Goal: Download file/media

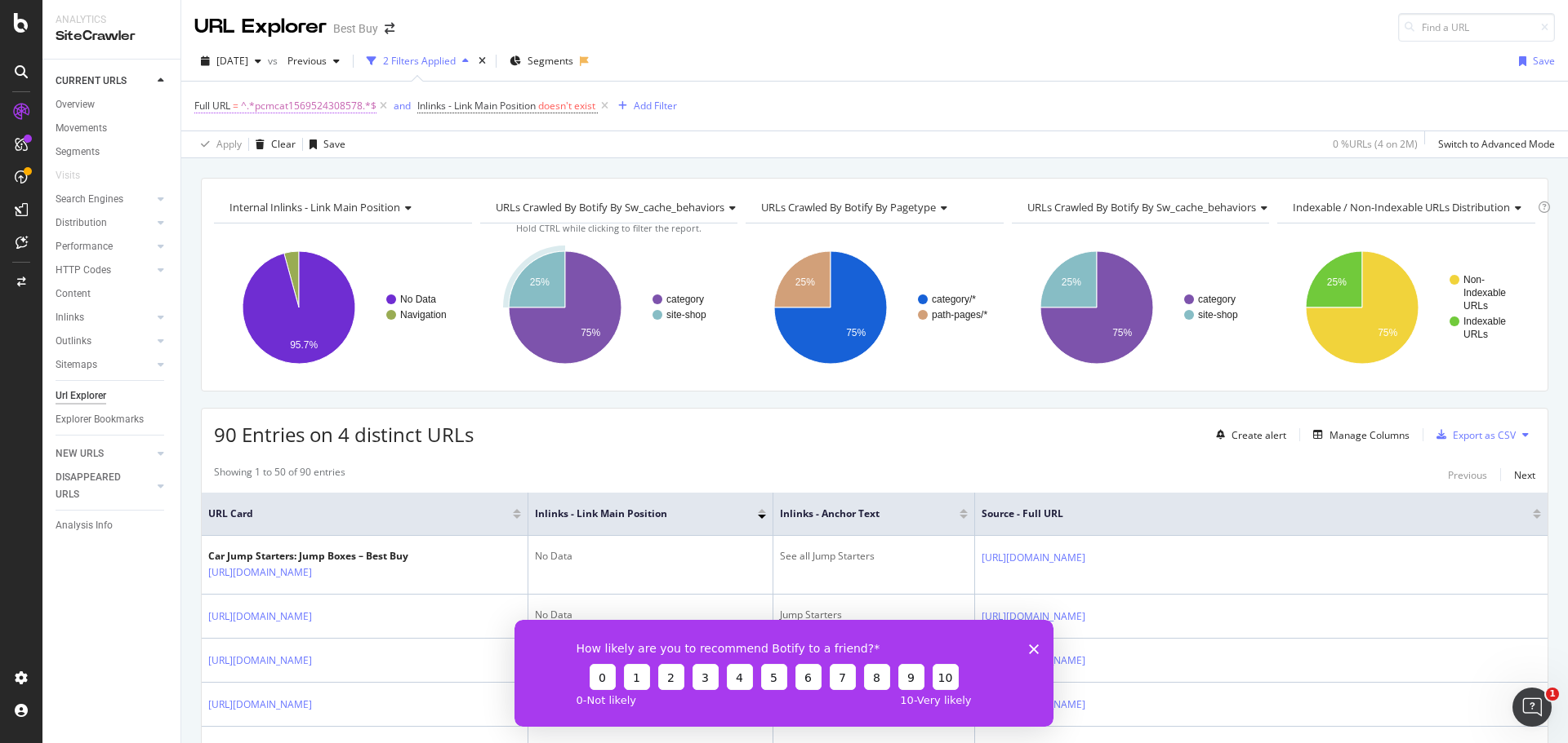
click at [275, 97] on span "^.*pcmcat1569524308578.*$" at bounding box center [308, 106] width 135 height 23
click at [289, 173] on input "pcmcat1569524308578" at bounding box center [286, 173] width 155 height 26
paste input "252700050006"
type input "pcmcat252700050006"
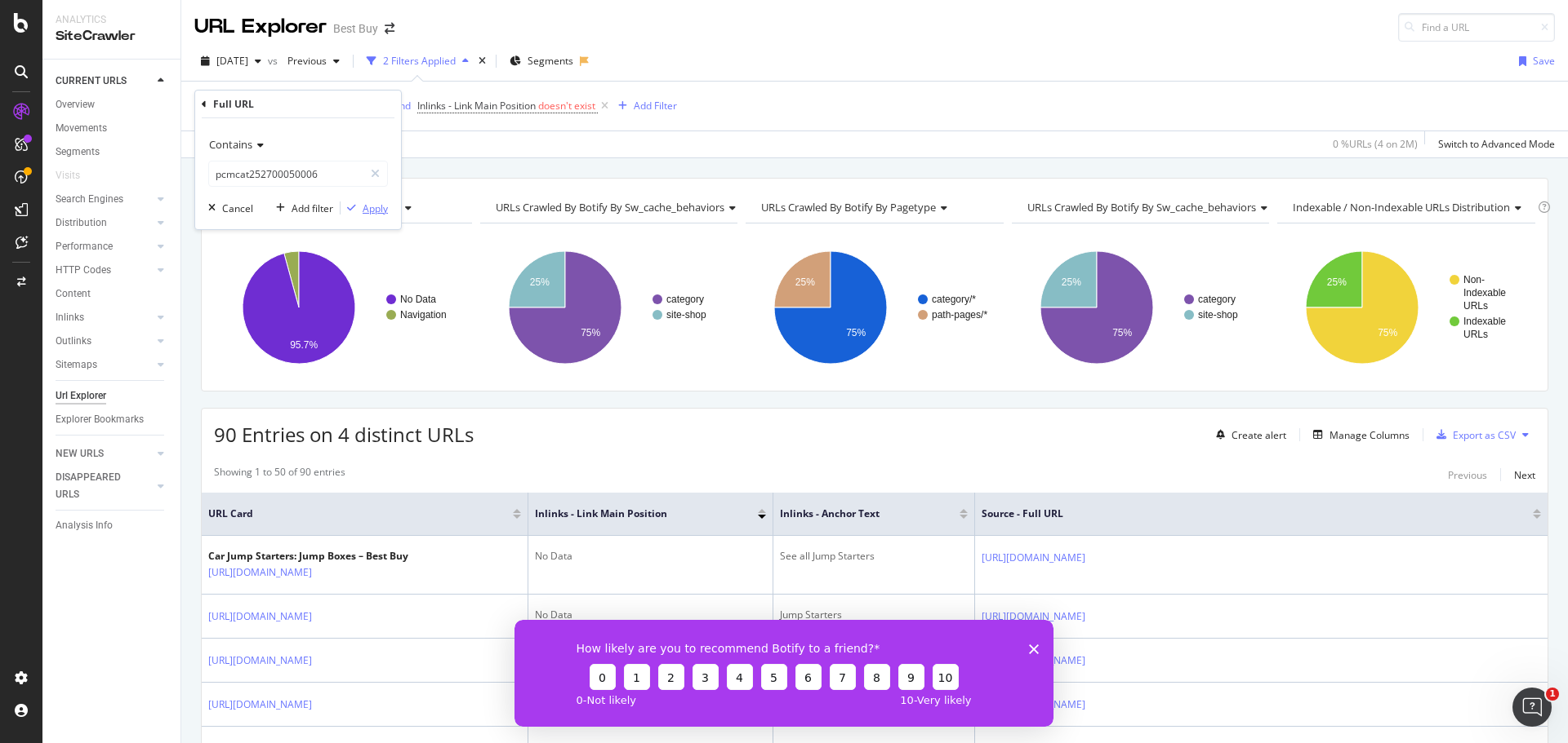
click at [378, 215] on div "Apply" at bounding box center [364, 208] width 47 height 14
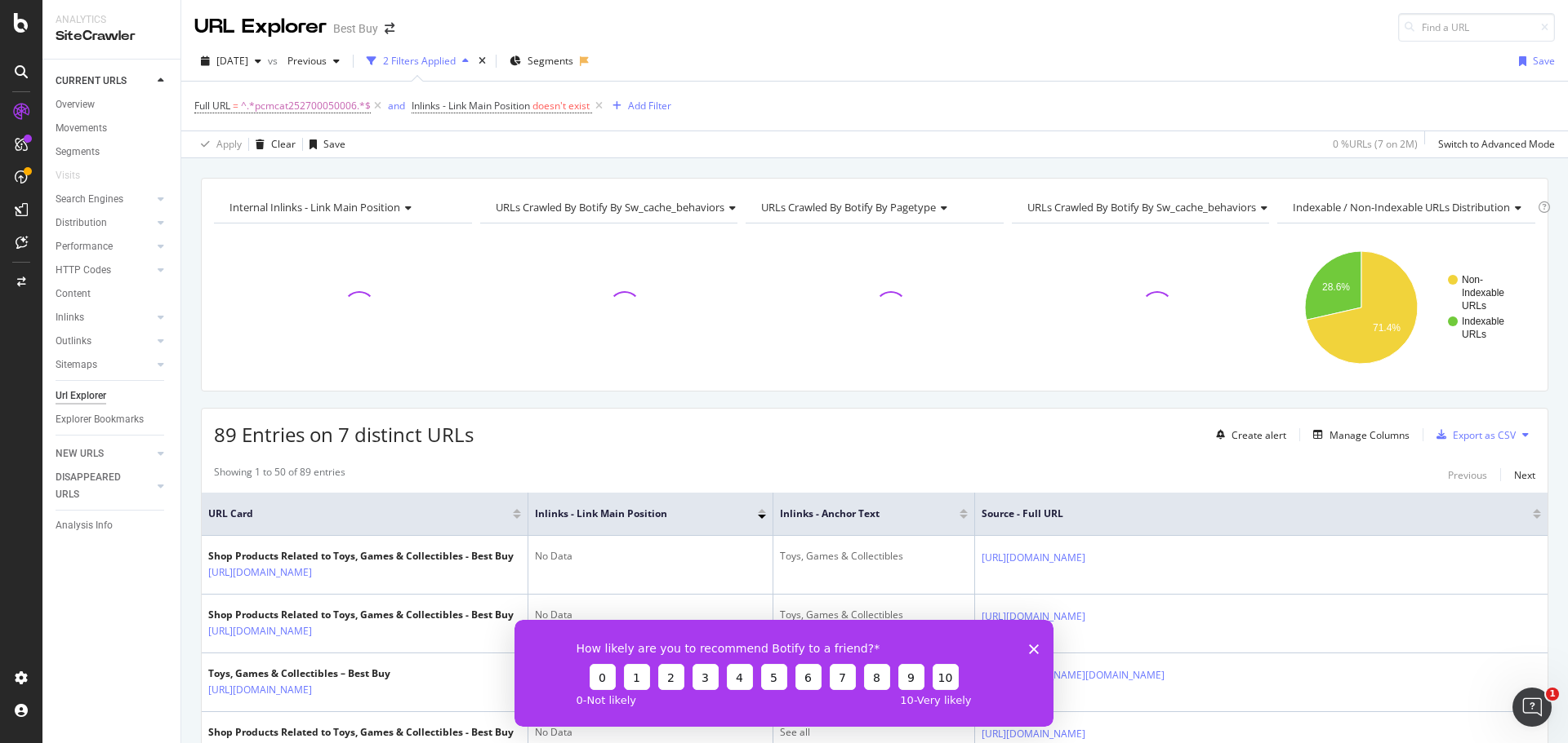
click at [1029, 643] on div "How likely are you to recommend Botify to a friend? 0 1 2 3 4 5 6 7 8 9 10 0 - …" at bounding box center [784, 673] width 539 height 107
click at [1033, 643] on div "How likely are you to recommend Botify to a friend? 0 1 2 3 4 5 6 7 8 9 10 0 - …" at bounding box center [784, 673] width 539 height 107
click at [1034, 646] on icon "Close survey" at bounding box center [1034, 649] width 10 height 10
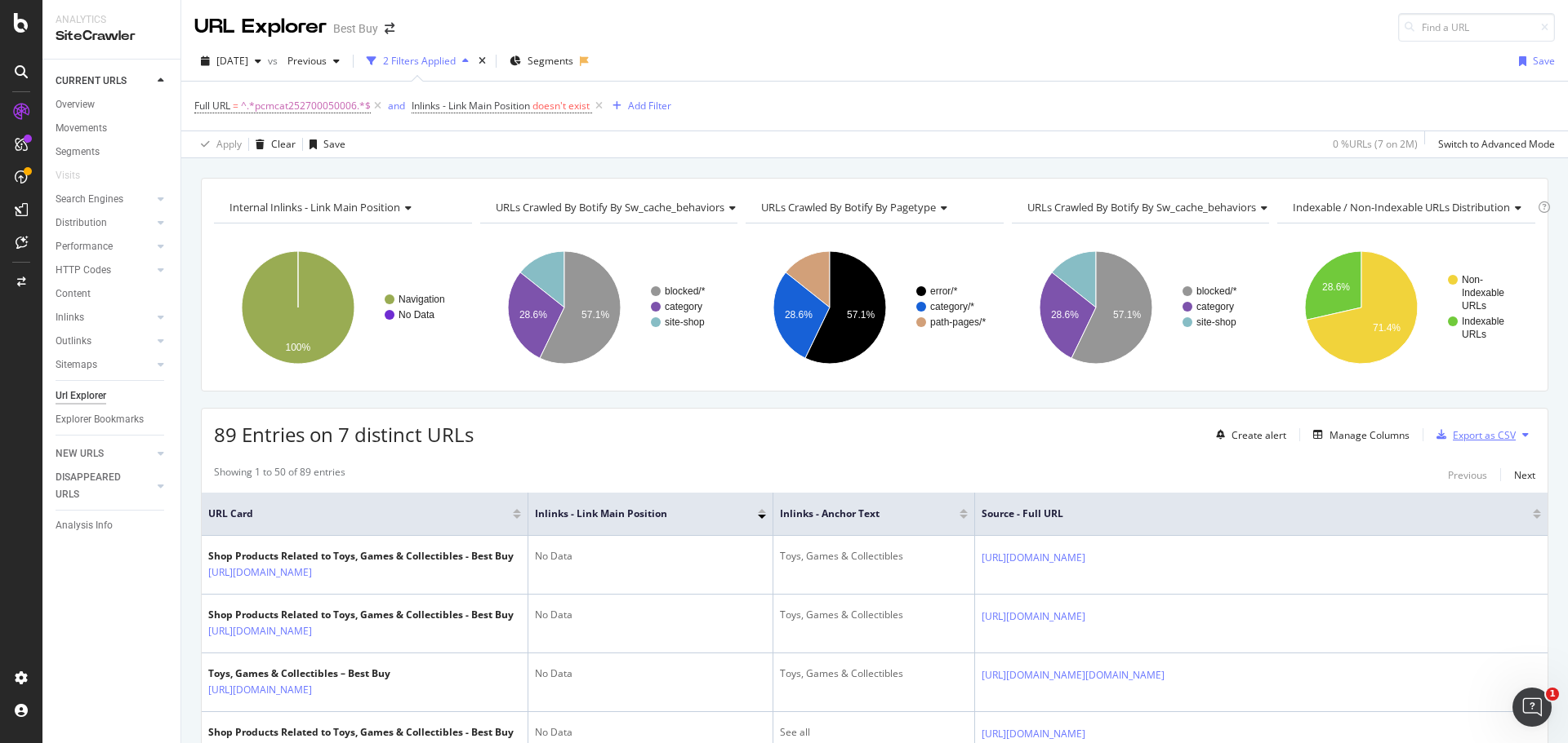
click at [1456, 435] on div "Export as CSV" at bounding box center [1484, 435] width 63 height 14
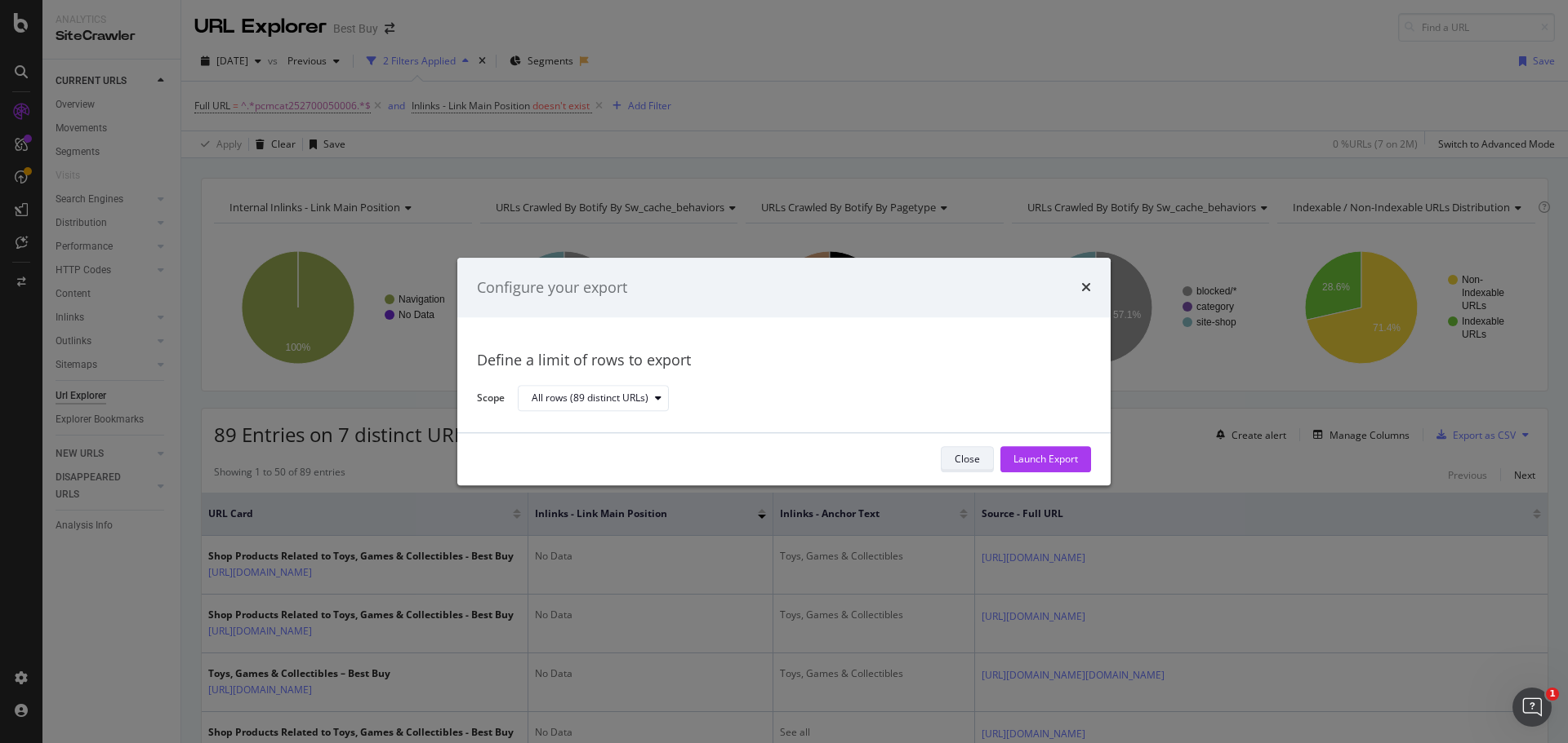
click at [953, 457] on button "Close" at bounding box center [966, 459] width 53 height 26
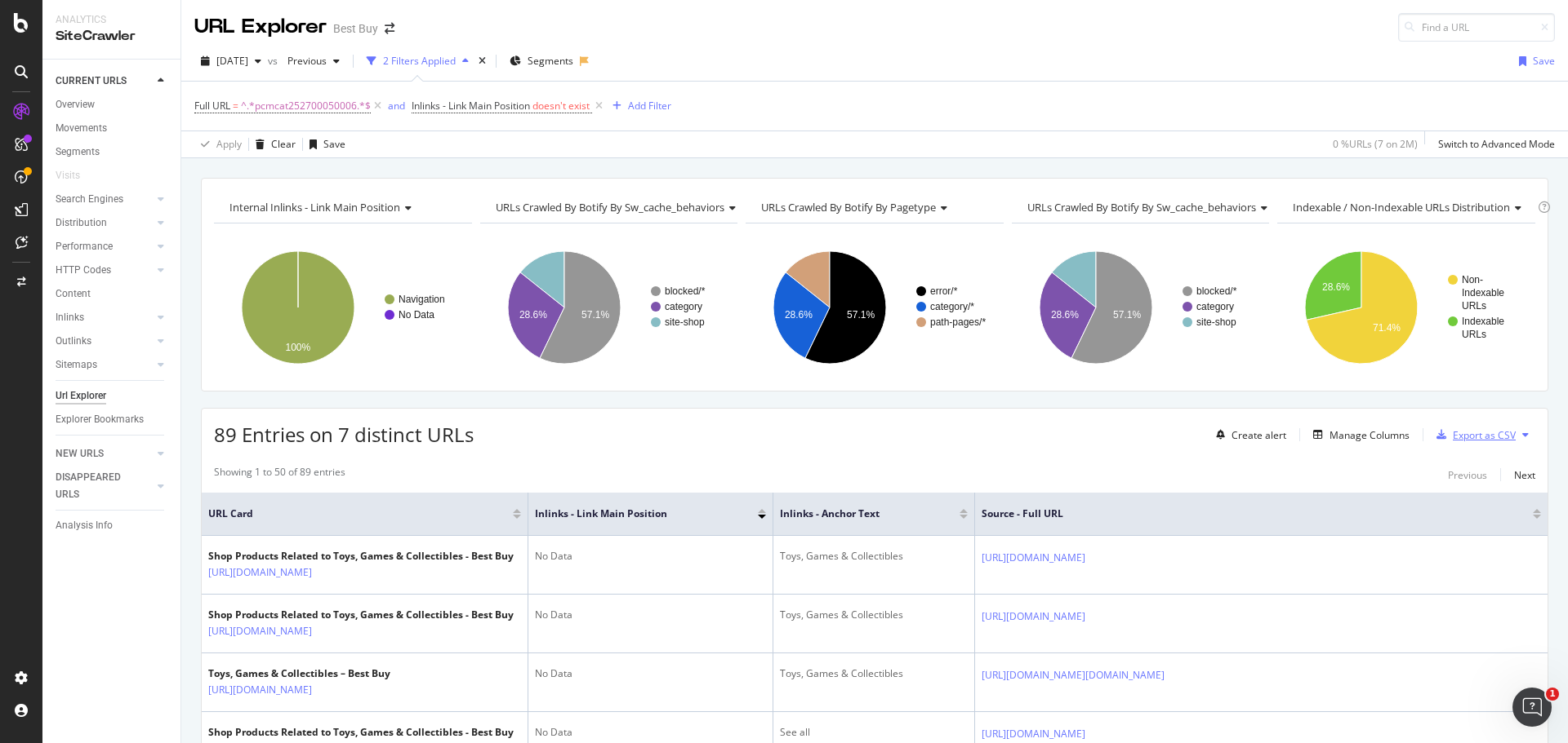
click at [1464, 435] on div "Export as CSV" at bounding box center [1484, 435] width 63 height 14
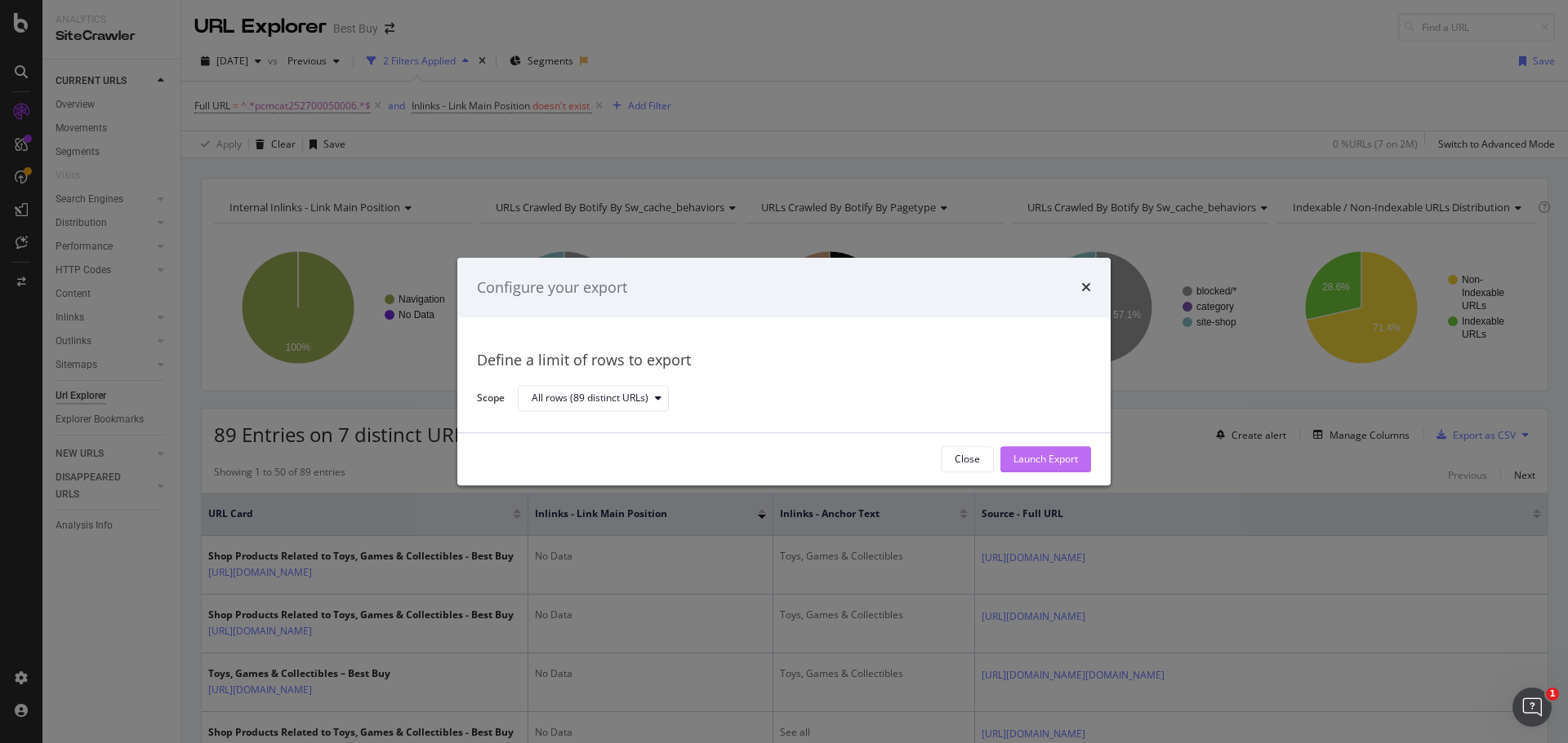
click at [1083, 454] on button "Launch Export" at bounding box center [1045, 459] width 90 height 26
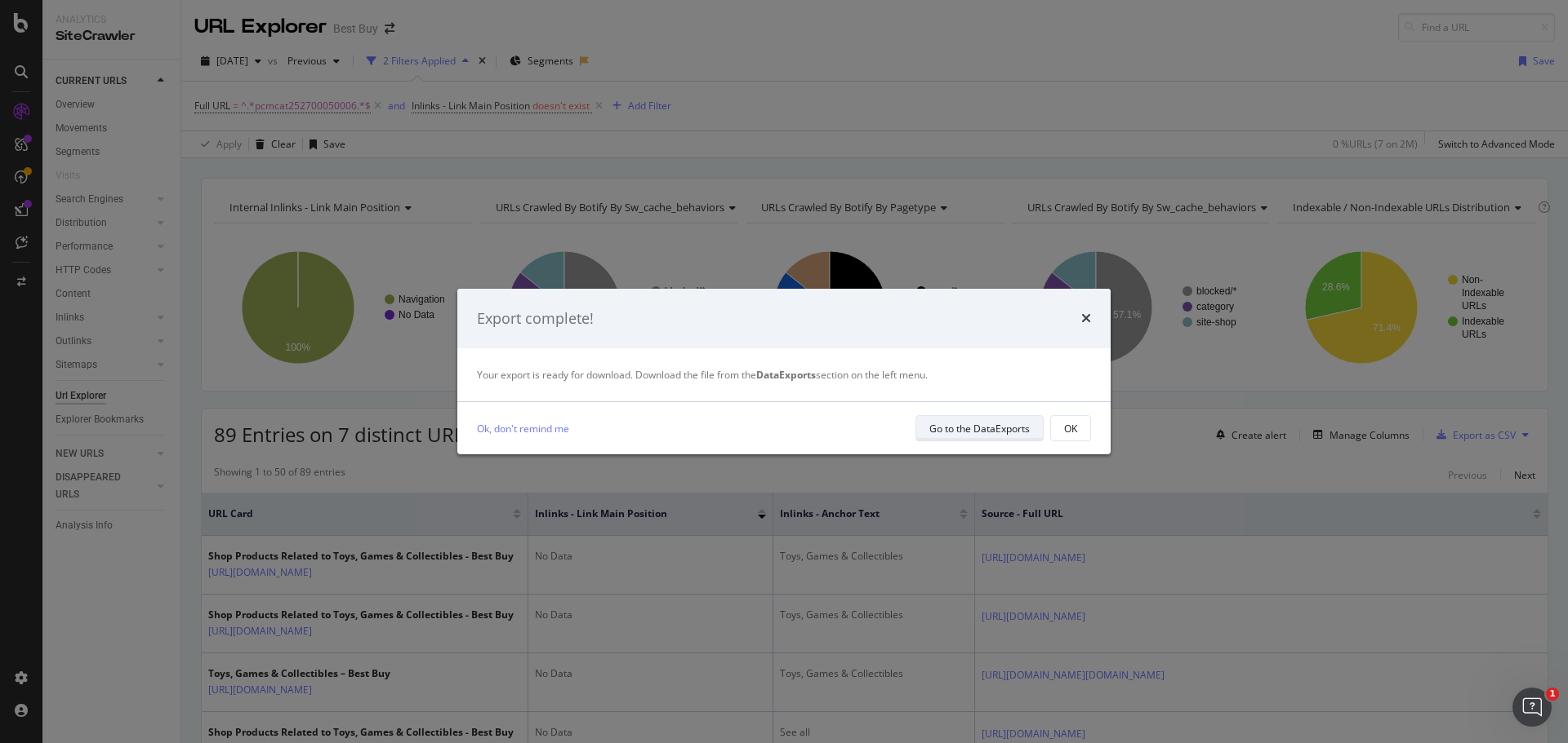
click at [1009, 425] on div "Go to the DataExports" at bounding box center [979, 429] width 101 height 14
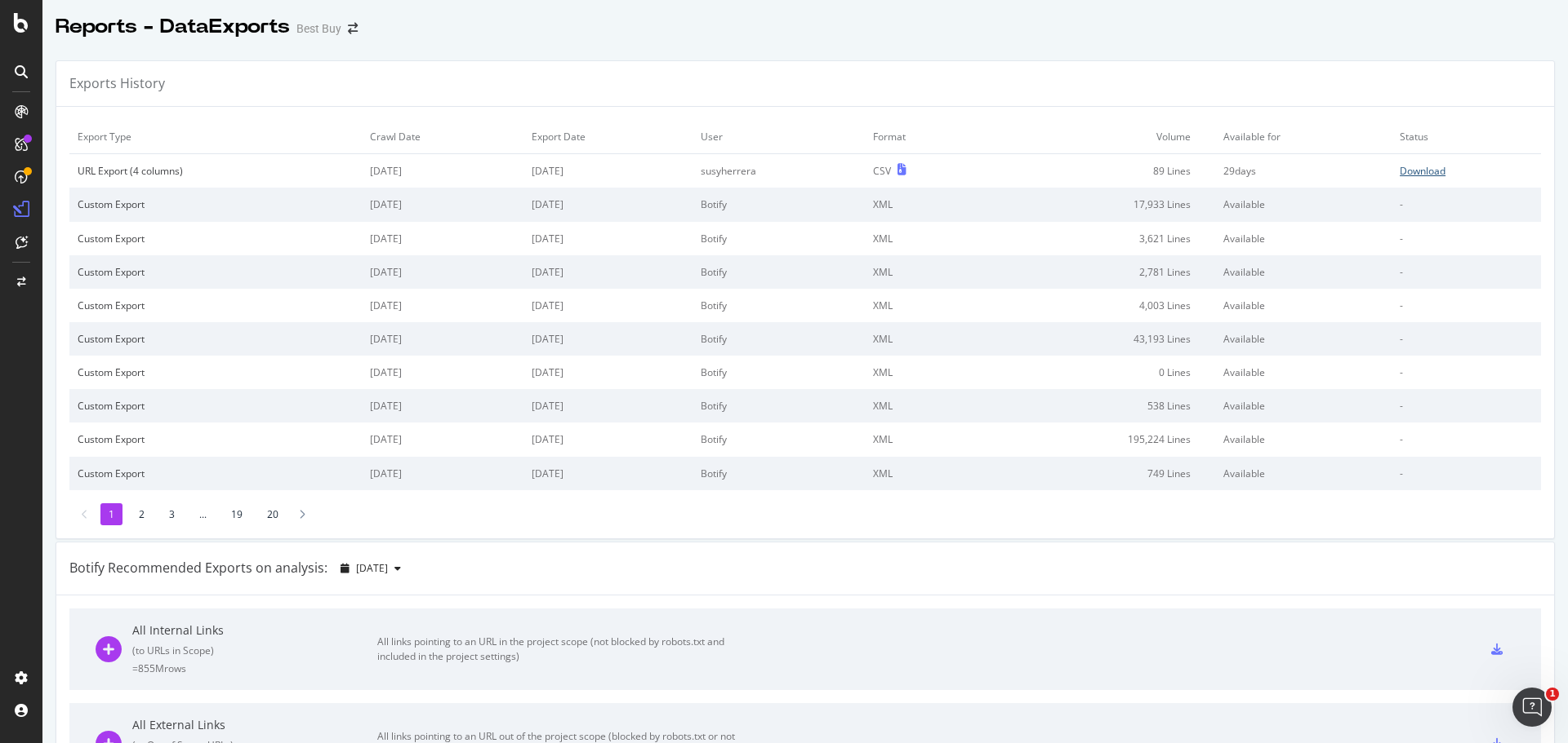
click at [1400, 171] on div "Download" at bounding box center [1423, 171] width 46 height 14
